Goal: Task Accomplishment & Management: Use online tool/utility

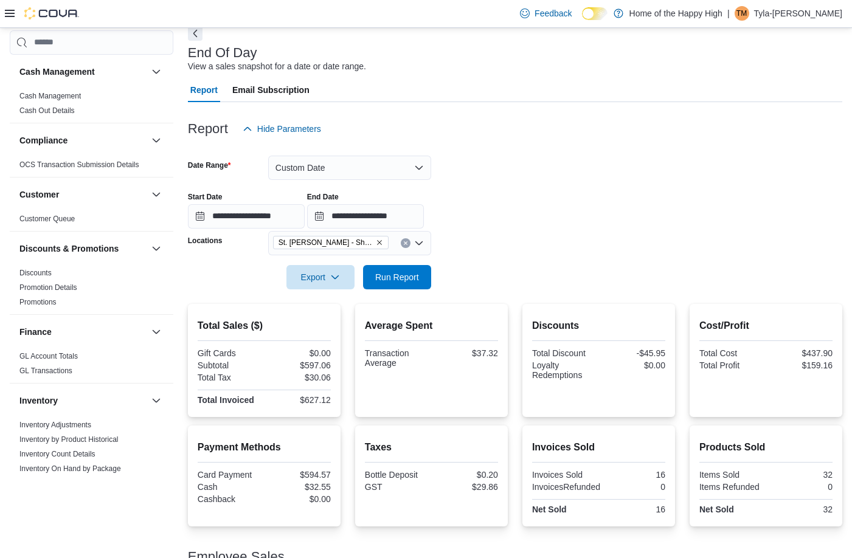
scroll to position [547, 0]
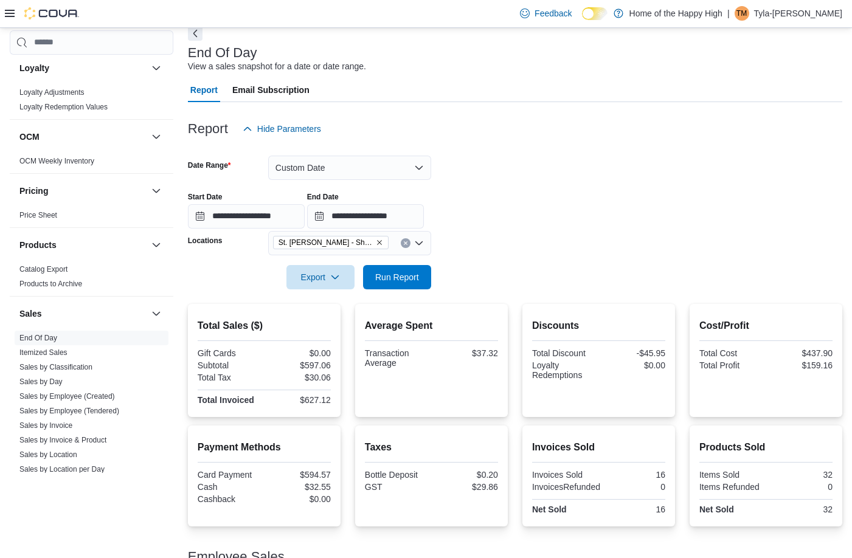
click at [403, 260] on div at bounding box center [515, 260] width 654 height 10
click at [398, 275] on span "Run Report" at bounding box center [397, 277] width 44 height 12
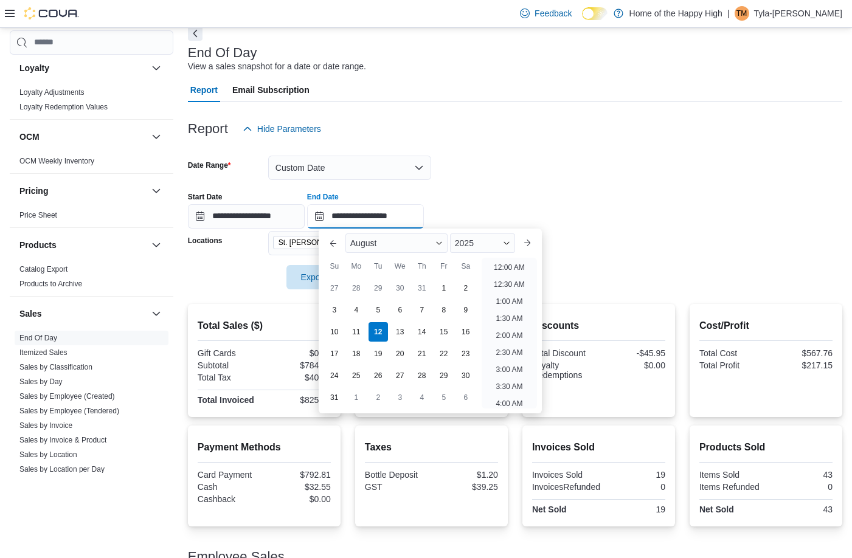
click at [411, 209] on input "**********" at bounding box center [365, 216] width 117 height 24
click at [505, 269] on li "5:00 PM" at bounding box center [509, 264] width 37 height 15
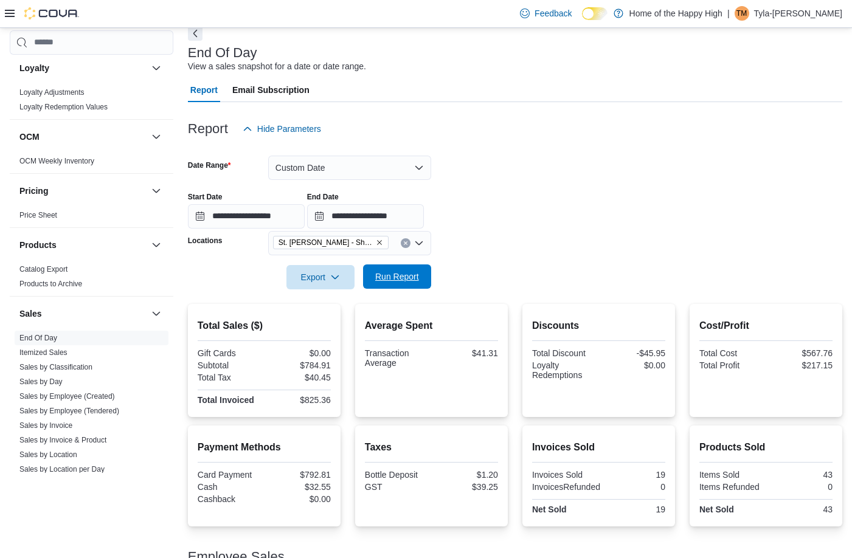
click at [406, 281] on span "Run Report" at bounding box center [397, 277] width 44 height 12
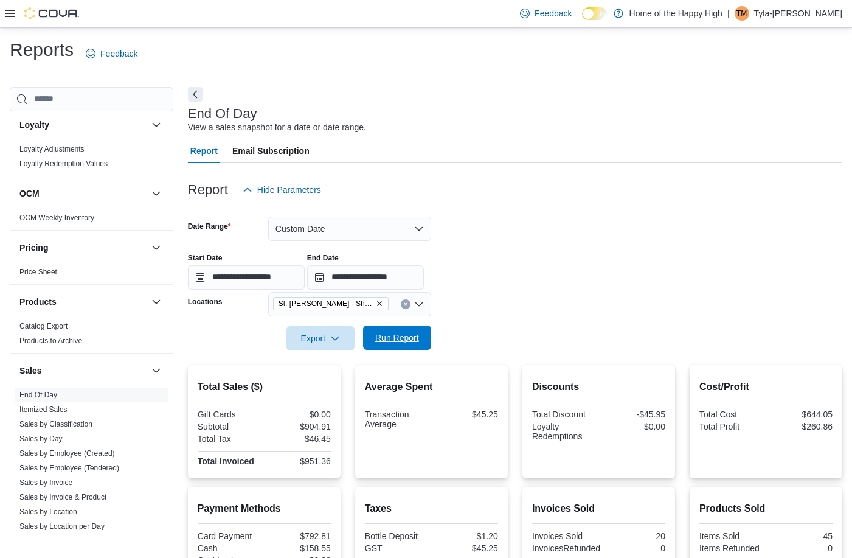
click at [413, 333] on span "Run Report" at bounding box center [397, 337] width 44 height 12
click at [419, 339] on span "Run Report" at bounding box center [397, 337] width 54 height 24
click at [424, 272] on input "**********" at bounding box center [365, 277] width 117 height 24
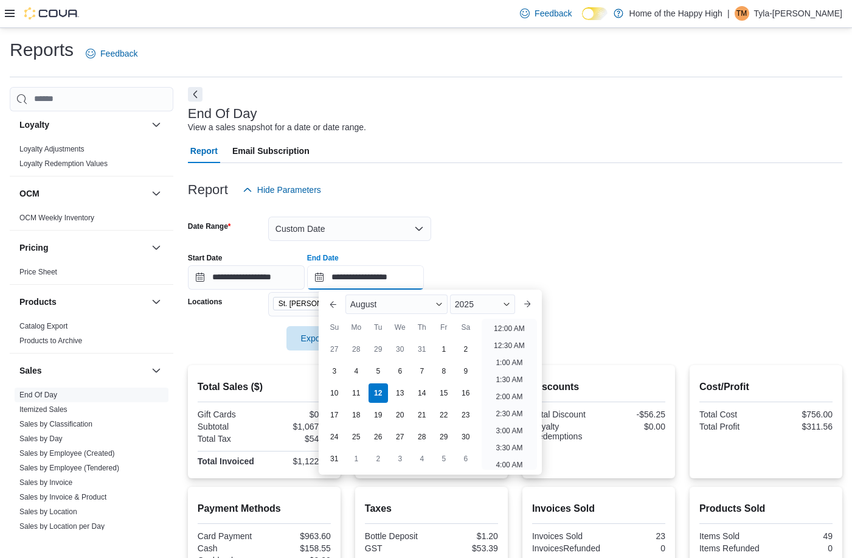
scroll to position [617, 0]
click at [523, 328] on li "6:00 PM" at bounding box center [509, 324] width 37 height 15
type input "**********"
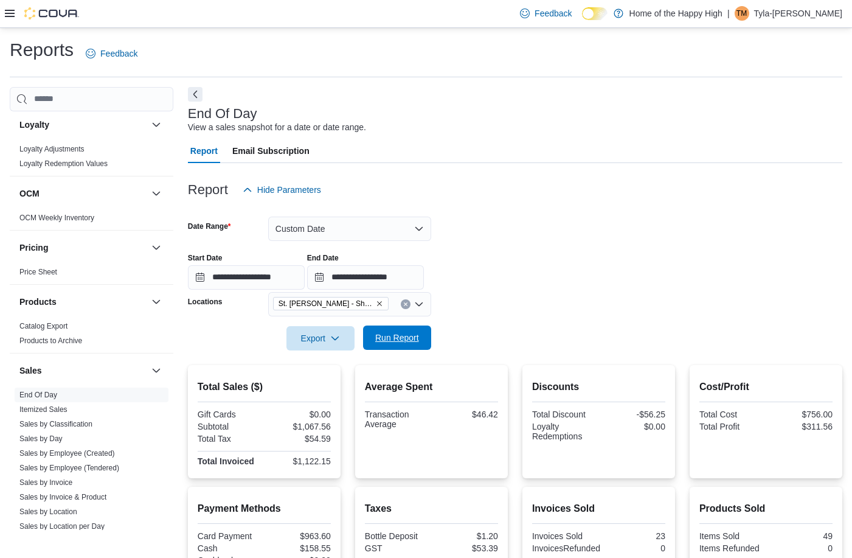
click at [412, 343] on span "Run Report" at bounding box center [397, 337] width 44 height 12
drag, startPoint x: 411, startPoint y: 340, endPoint x: 415, endPoint y: 335, distance: 6.5
click at [410, 340] on span "Run Report" at bounding box center [397, 337] width 44 height 12
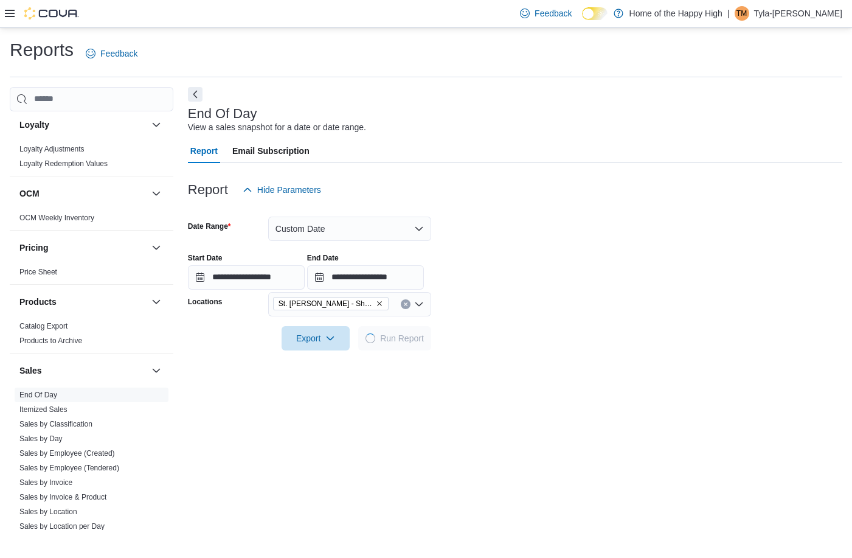
scroll to position [171, 0]
